Goal: Information Seeking & Learning: Learn about a topic

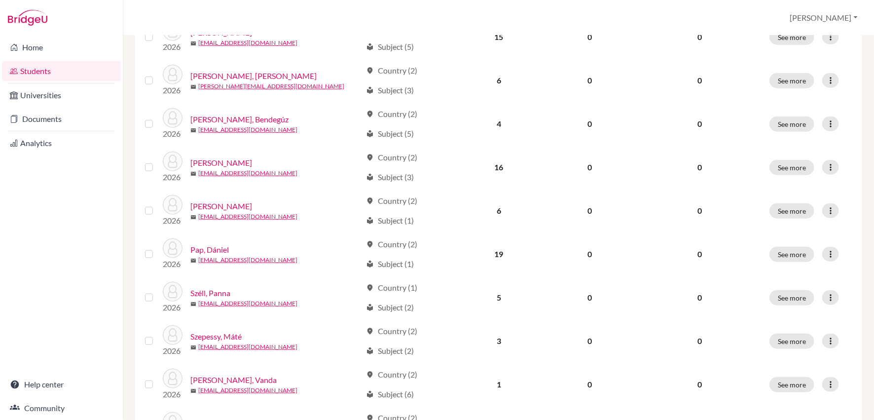
scroll to position [312, 0]
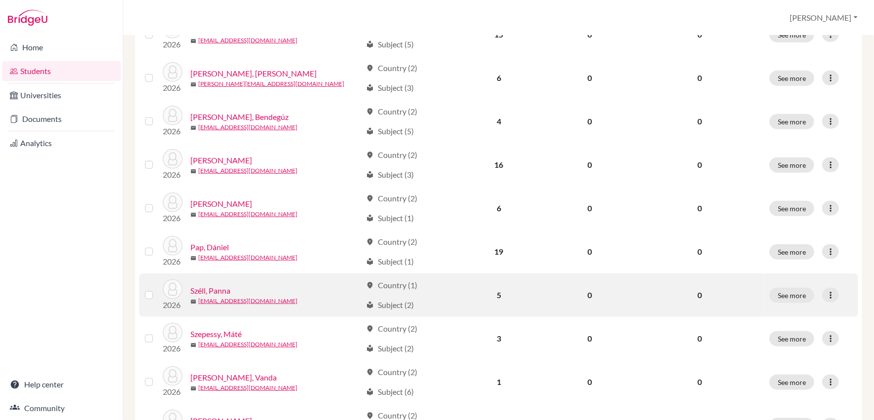
click at [207, 289] on link "Széll, Panna" at bounding box center [210, 291] width 40 height 12
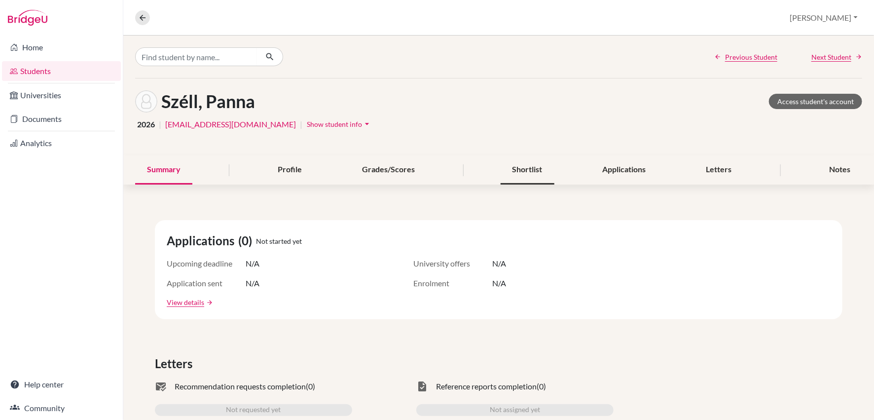
click at [543, 164] on div "Shortlist" at bounding box center [528, 169] width 54 height 29
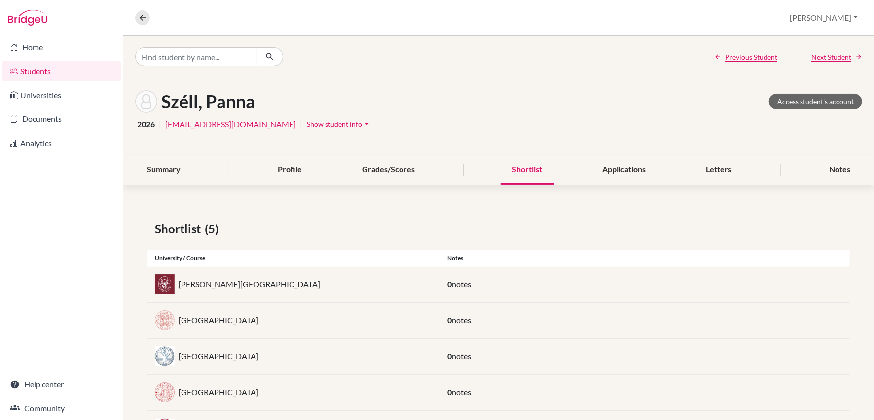
scroll to position [48, 0]
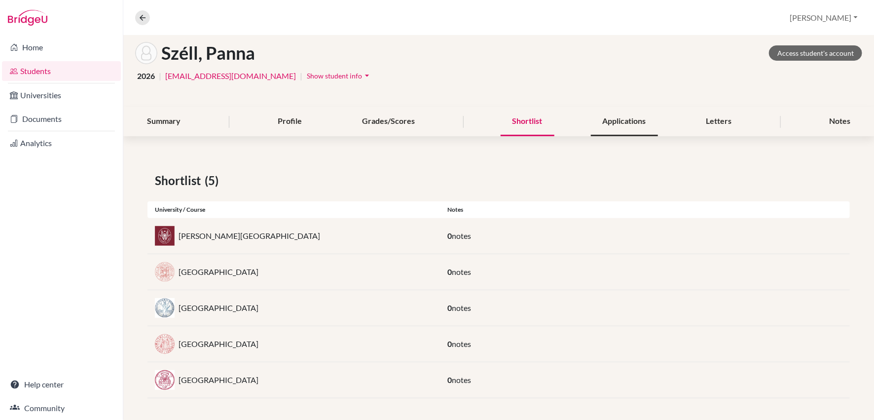
click at [625, 124] on div "Applications" at bounding box center [624, 121] width 67 height 29
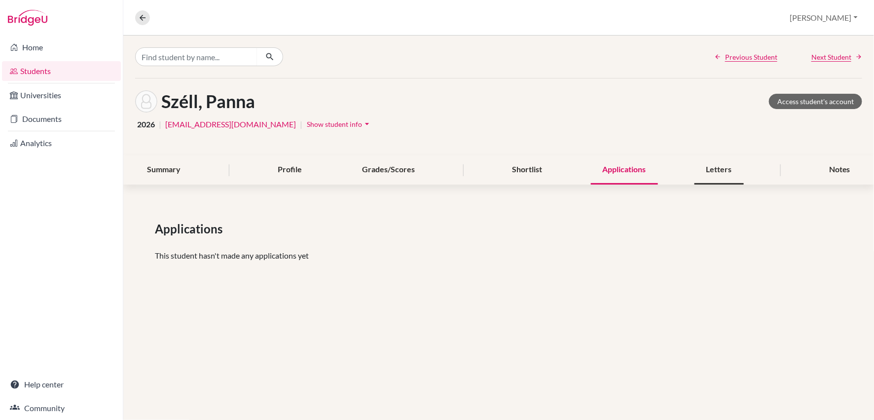
click at [719, 172] on div "Letters" at bounding box center [719, 169] width 49 height 29
click at [832, 166] on div "Notes" at bounding box center [840, 169] width 45 height 29
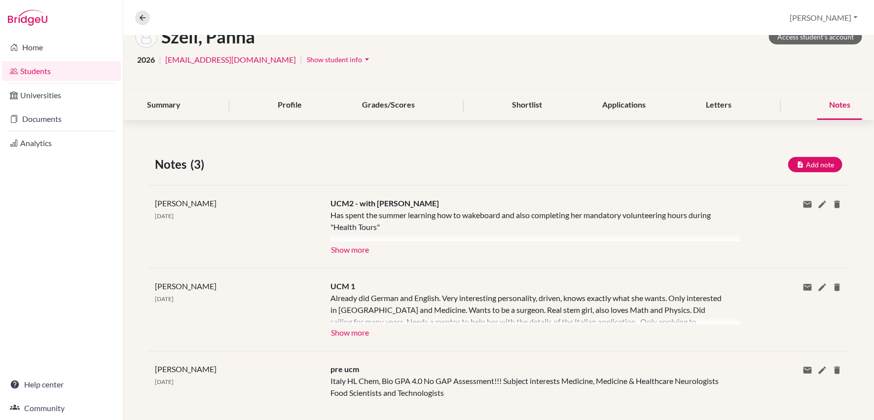
scroll to position [67, 0]
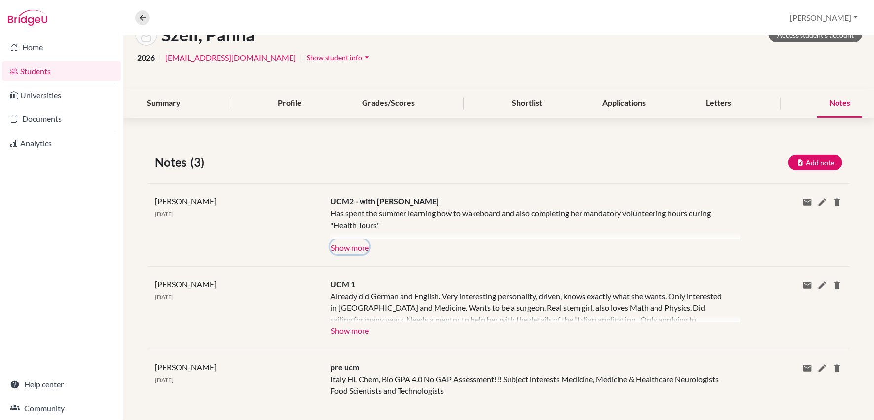
click at [360, 244] on button "Show more" at bounding box center [350, 246] width 39 height 15
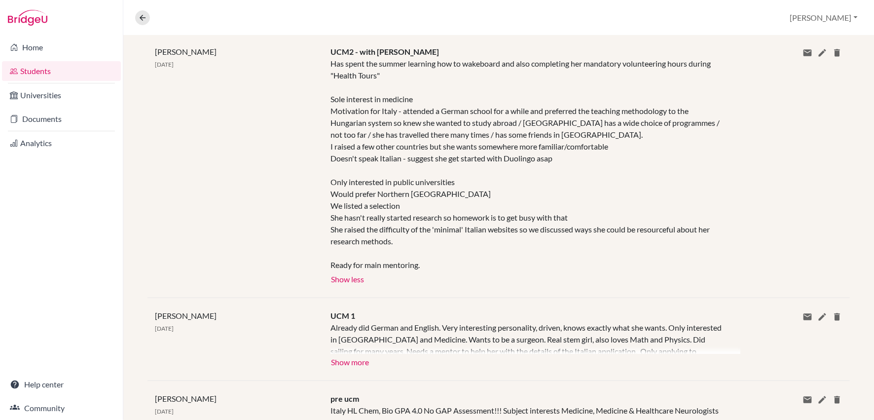
scroll to position [0, 0]
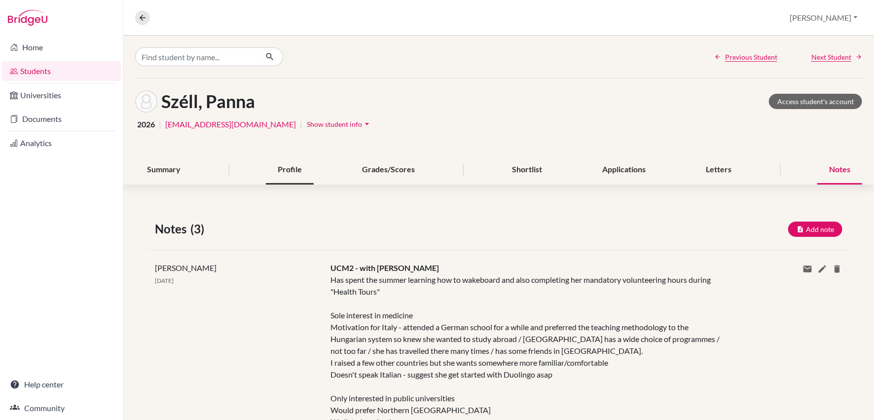
click at [285, 172] on div "Profile" at bounding box center [290, 169] width 48 height 29
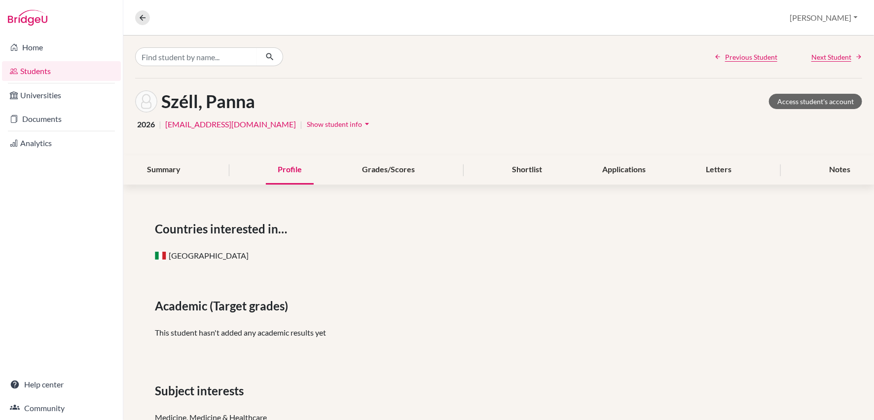
scroll to position [111, 0]
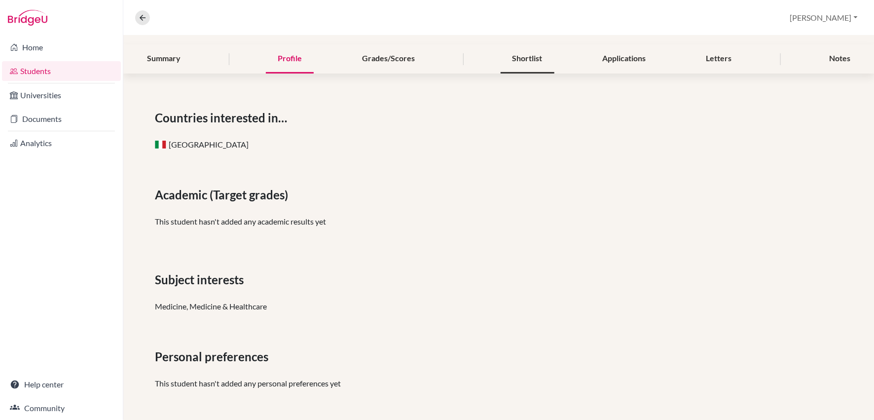
click at [532, 58] on div "Shortlist" at bounding box center [528, 58] width 54 height 29
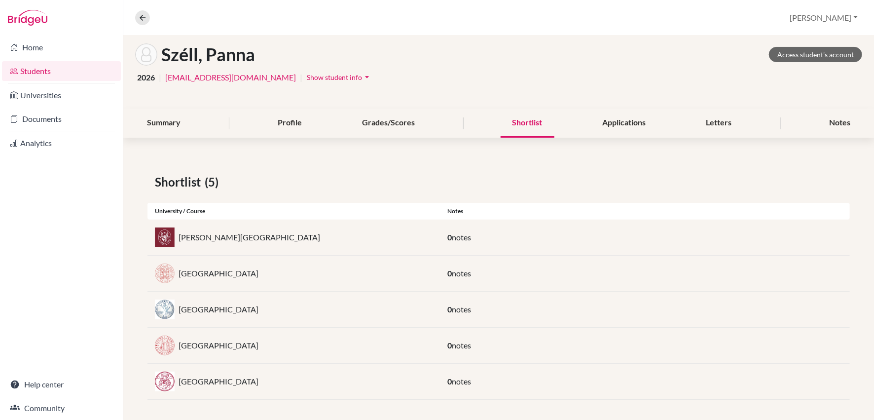
scroll to position [48, 0]
click at [817, 52] on link "Access student's account" at bounding box center [815, 52] width 93 height 15
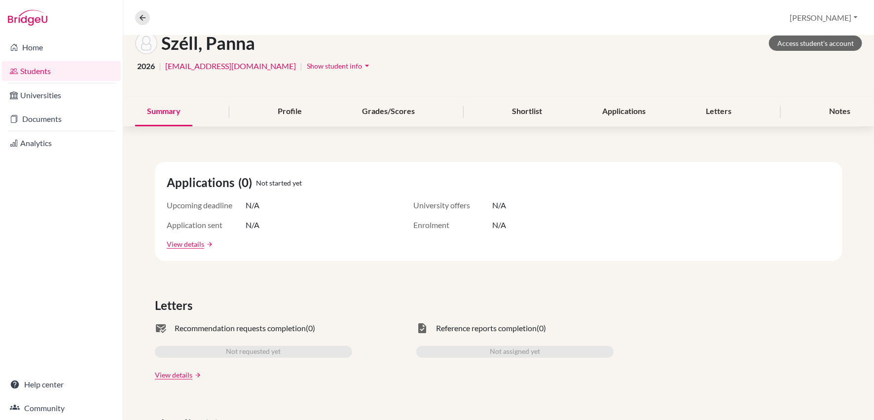
scroll to position [55, 0]
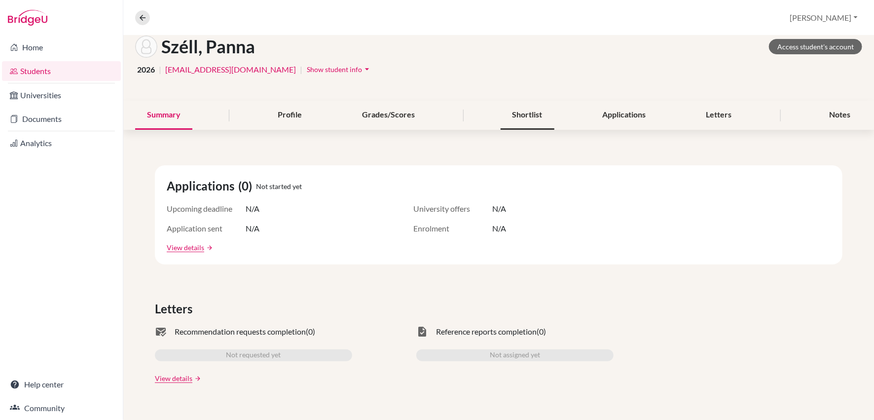
click at [536, 105] on div "Shortlist" at bounding box center [528, 115] width 54 height 29
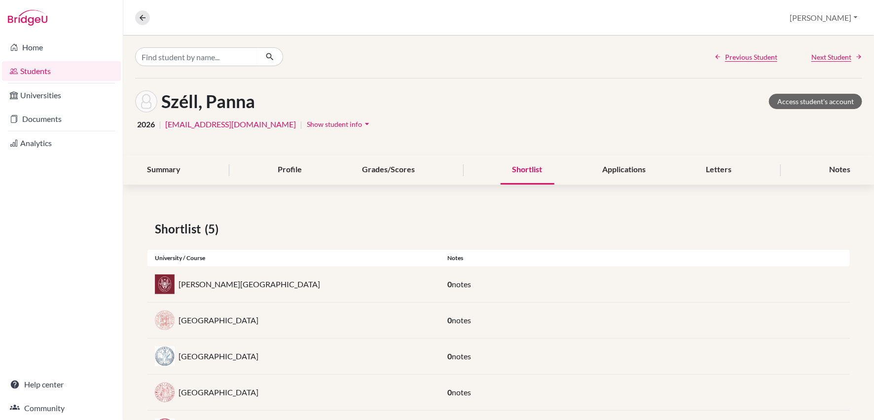
scroll to position [48, 0]
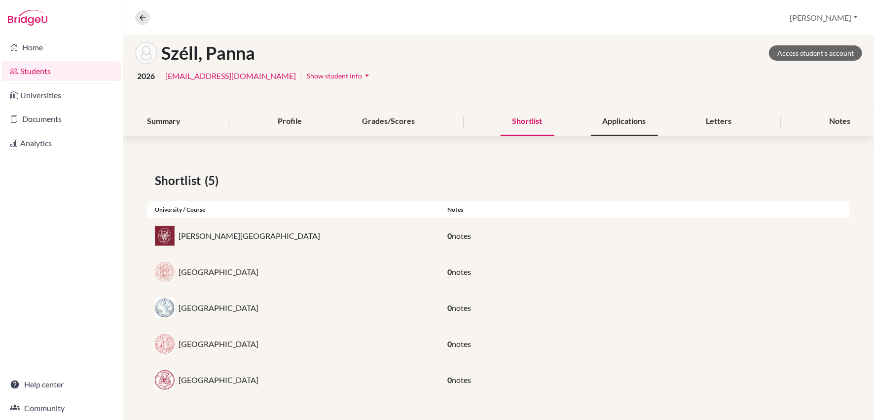
click at [625, 110] on div "Applications" at bounding box center [624, 121] width 67 height 29
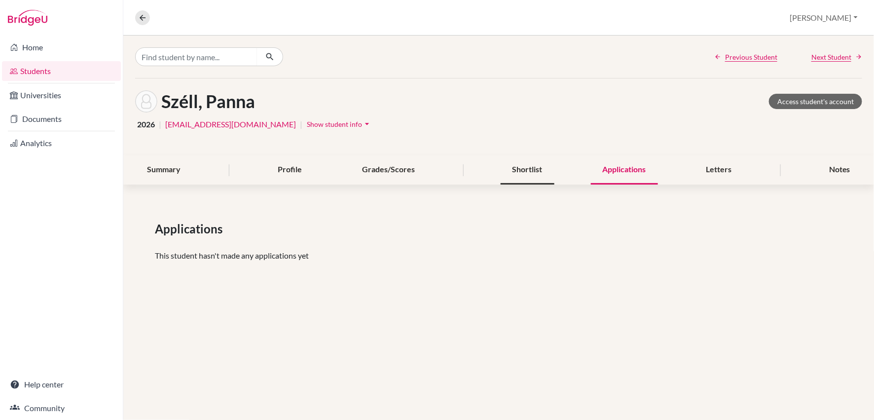
click at [530, 169] on div "Shortlist" at bounding box center [528, 169] width 54 height 29
